Goal: Find contact information: Find contact information

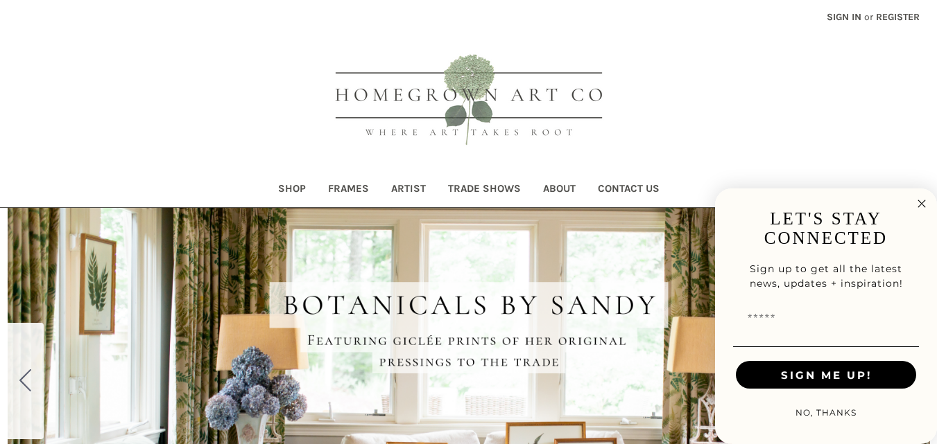
scroll to position [69, 0]
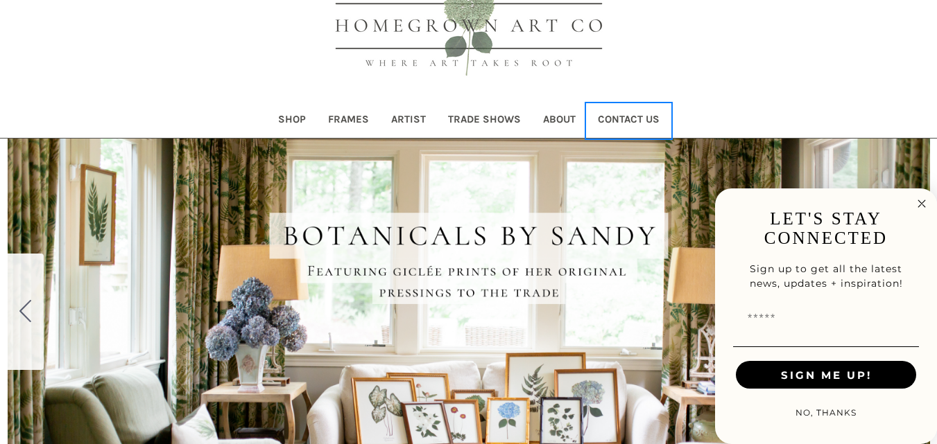
click at [641, 127] on link "Contact Us" at bounding box center [629, 121] width 84 height 34
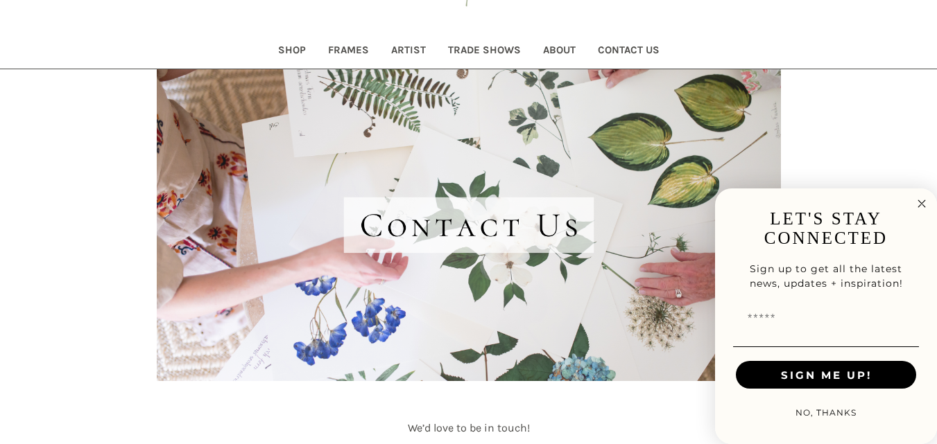
scroll to position [208, 0]
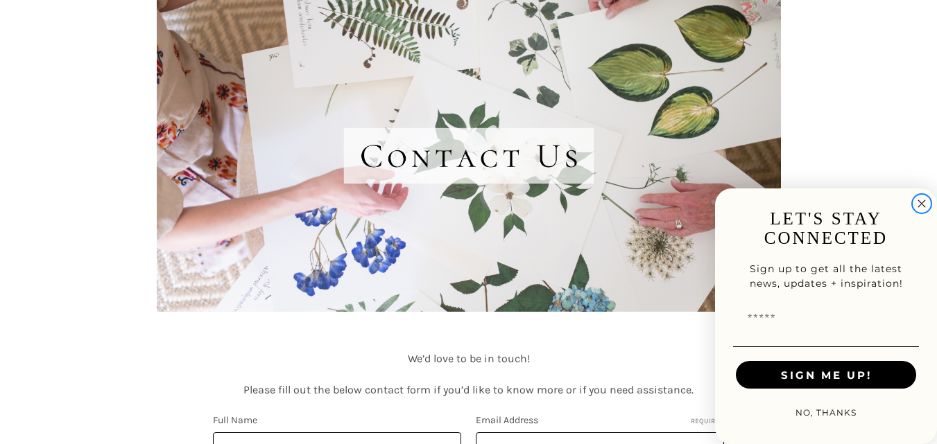
click at [922, 204] on icon "Close dialog" at bounding box center [921, 204] width 7 height 7
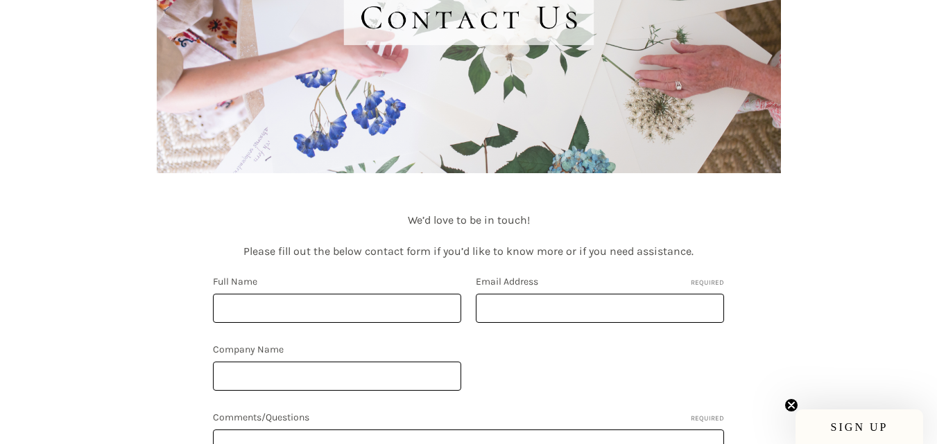
scroll to position [802, 0]
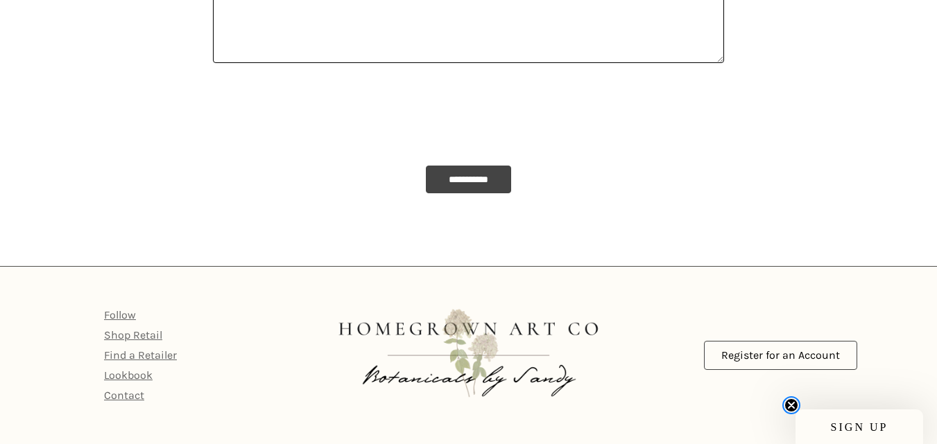
click at [784, 403] on icon "Close teaser" at bounding box center [791, 406] width 14 height 14
click at [111, 397] on link "Contact" at bounding box center [124, 395] width 40 height 13
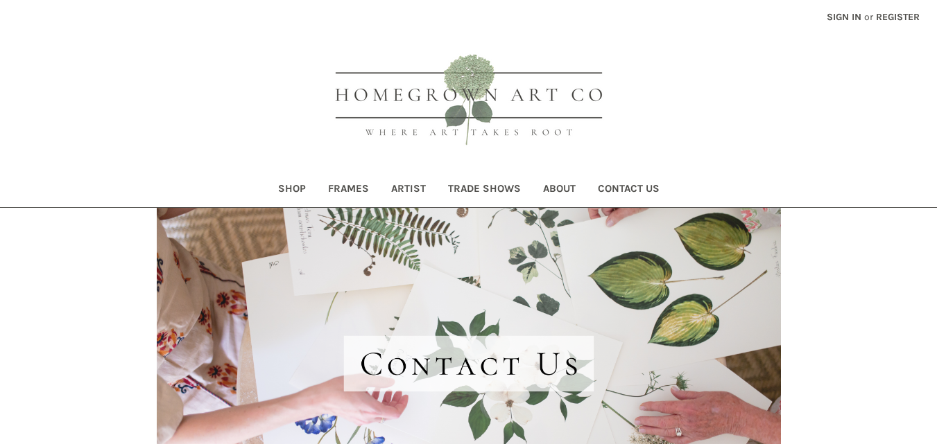
click at [780, 149] on header "Toggle menu Compare Sign in or Register Search Shop Frames Artist" at bounding box center [468, 104] width 937 height 208
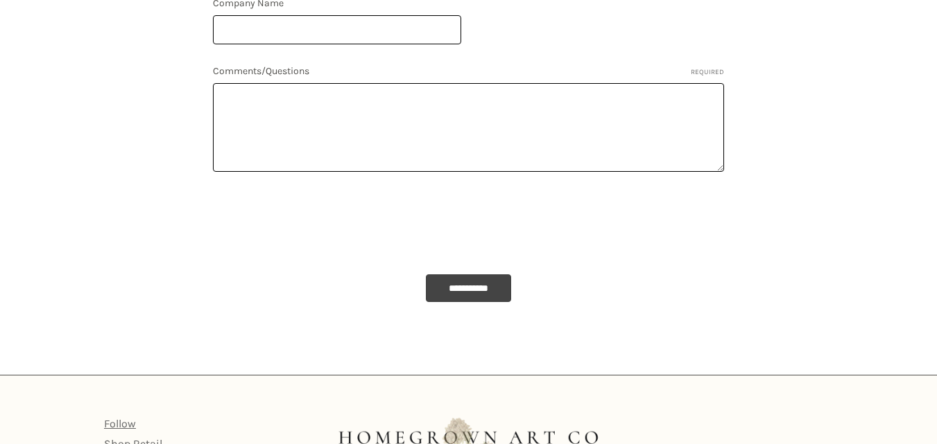
scroll to position [802, 0]
